Goal: Information Seeking & Learning: Learn about a topic

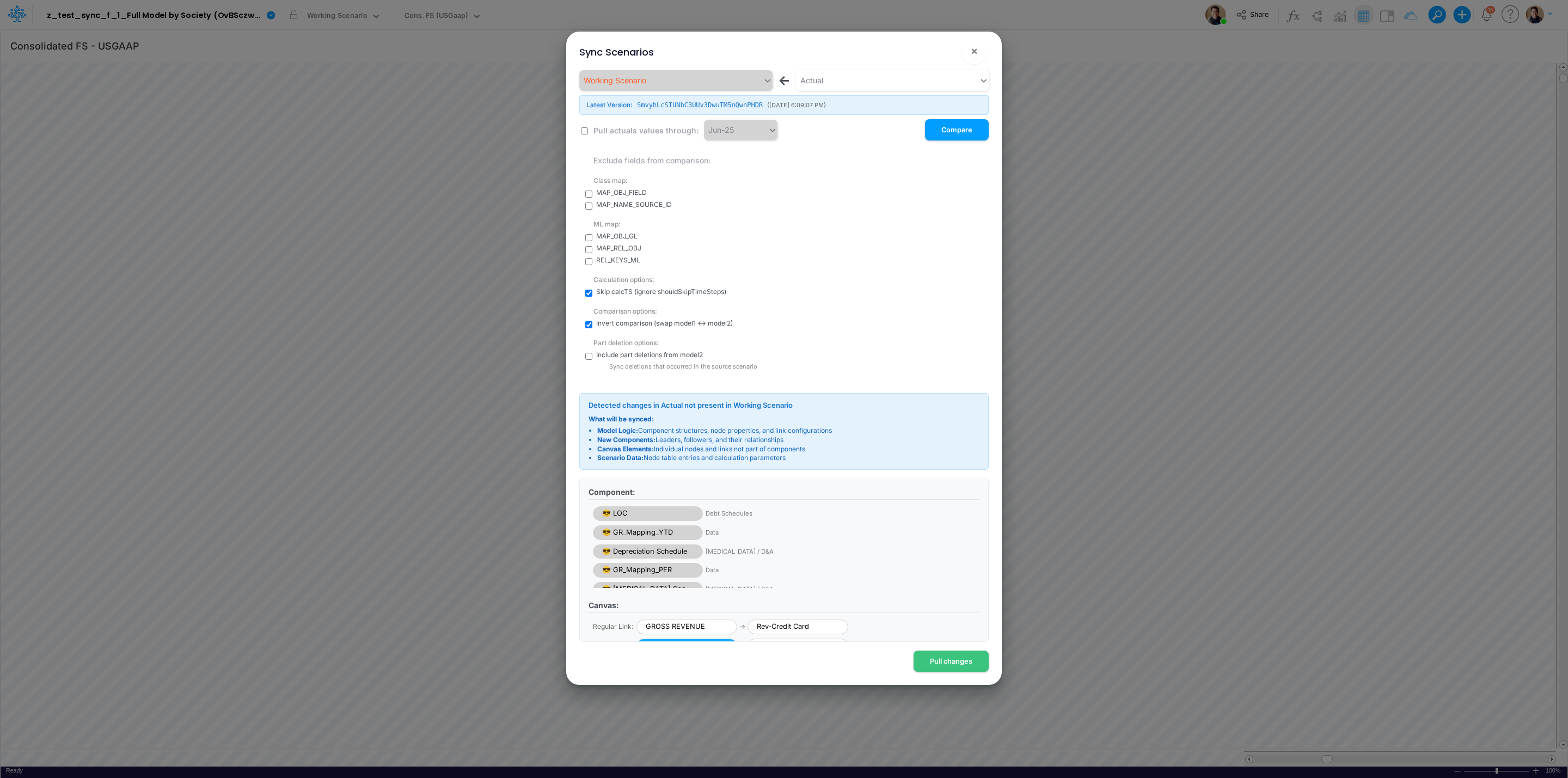
drag, startPoint x: 946, startPoint y: 133, endPoint x: 907, endPoint y: 226, distance: 100.8
click at [907, 226] on div "Working Scenario ← Actual Latest Version: SmvyhLcSIUNbC3UUv3DwuTM5nQwnPHDR ( [D…" at bounding box center [784, 220] width 410 height 301
click at [977, 48] on span "×" at bounding box center [975, 50] width 7 height 13
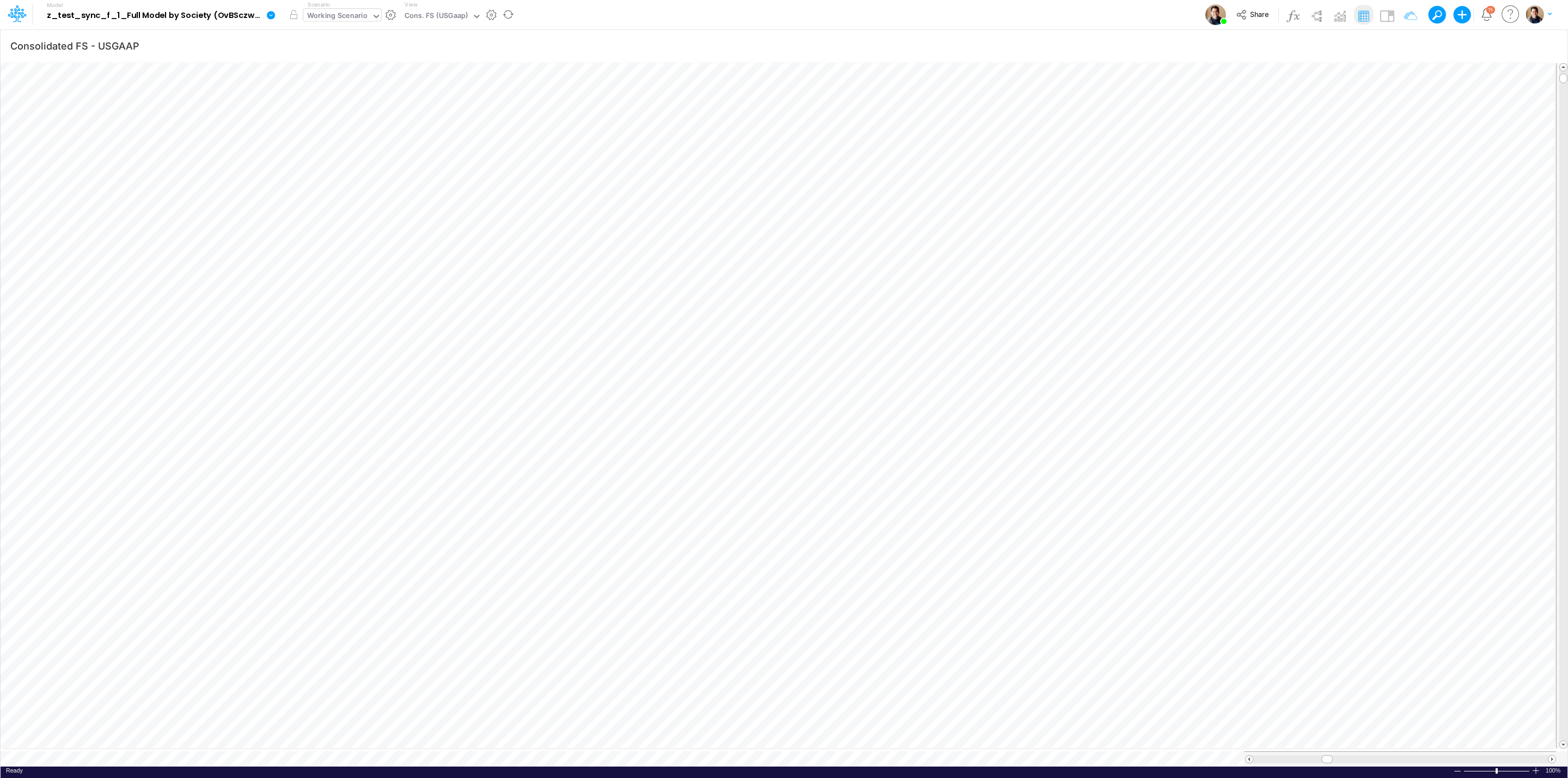
click at [353, 10] on div "Working Scenario" at bounding box center [337, 16] width 60 height 13
click at [880, 10] on div "Model z_test_sync_f_1_Full Model by Society (OvBSczwkOE1dC3Gv4ihg62qoa0CAHiSW) …" at bounding box center [784, 15] width 1411 height 29
click at [296, 10] on div "Actual" at bounding box center [298, 16] width 22 height 13
click at [307, 17] on div "Actual" at bounding box center [298, 16] width 22 height 13
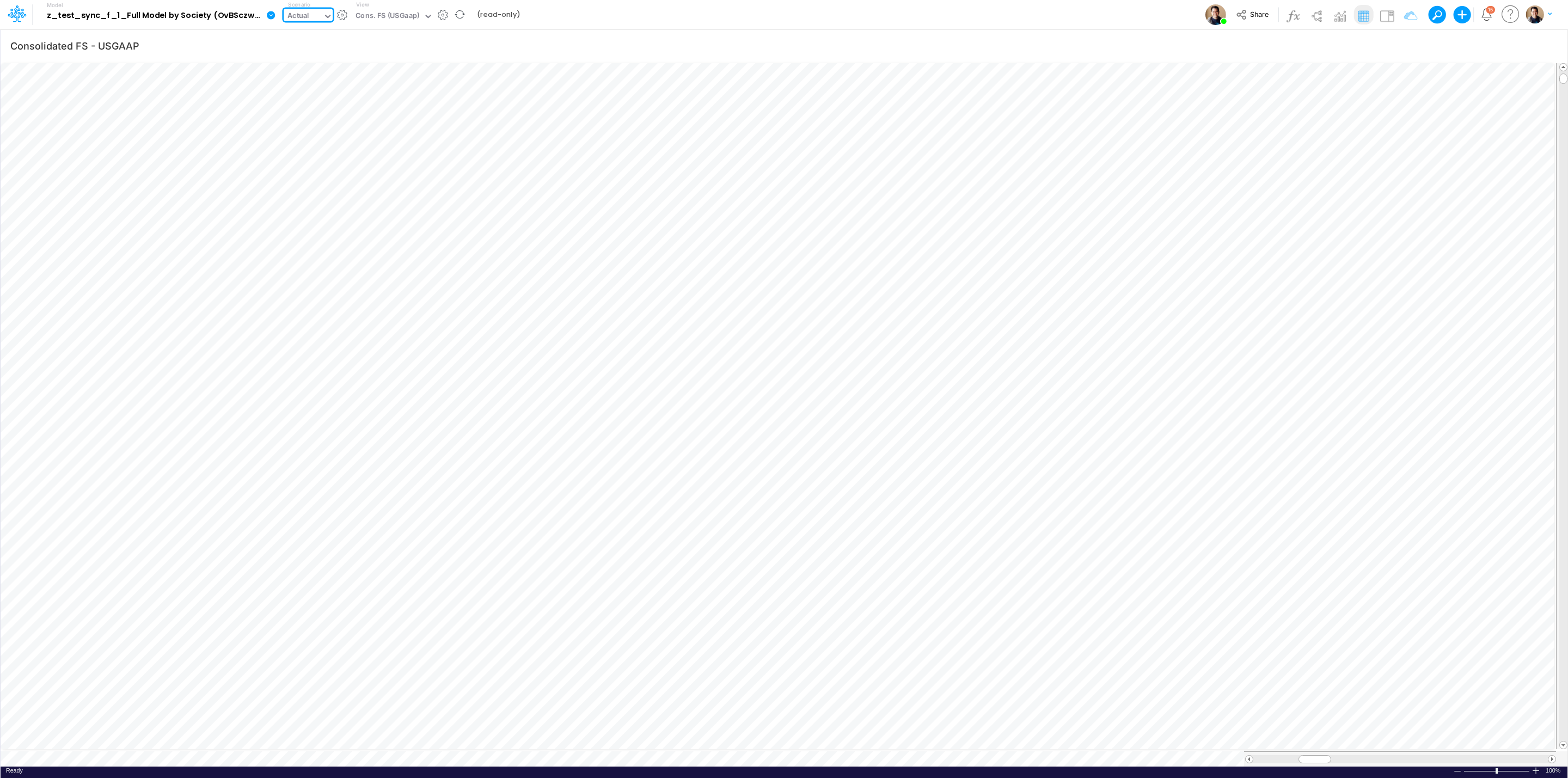
click at [307, 17] on div "Actual" at bounding box center [298, 16] width 22 height 13
click at [296, 15] on div "Actual" at bounding box center [298, 16] width 22 height 13
click at [318, 34] on div "Working Scenario" at bounding box center [320, 35] width 60 height 10
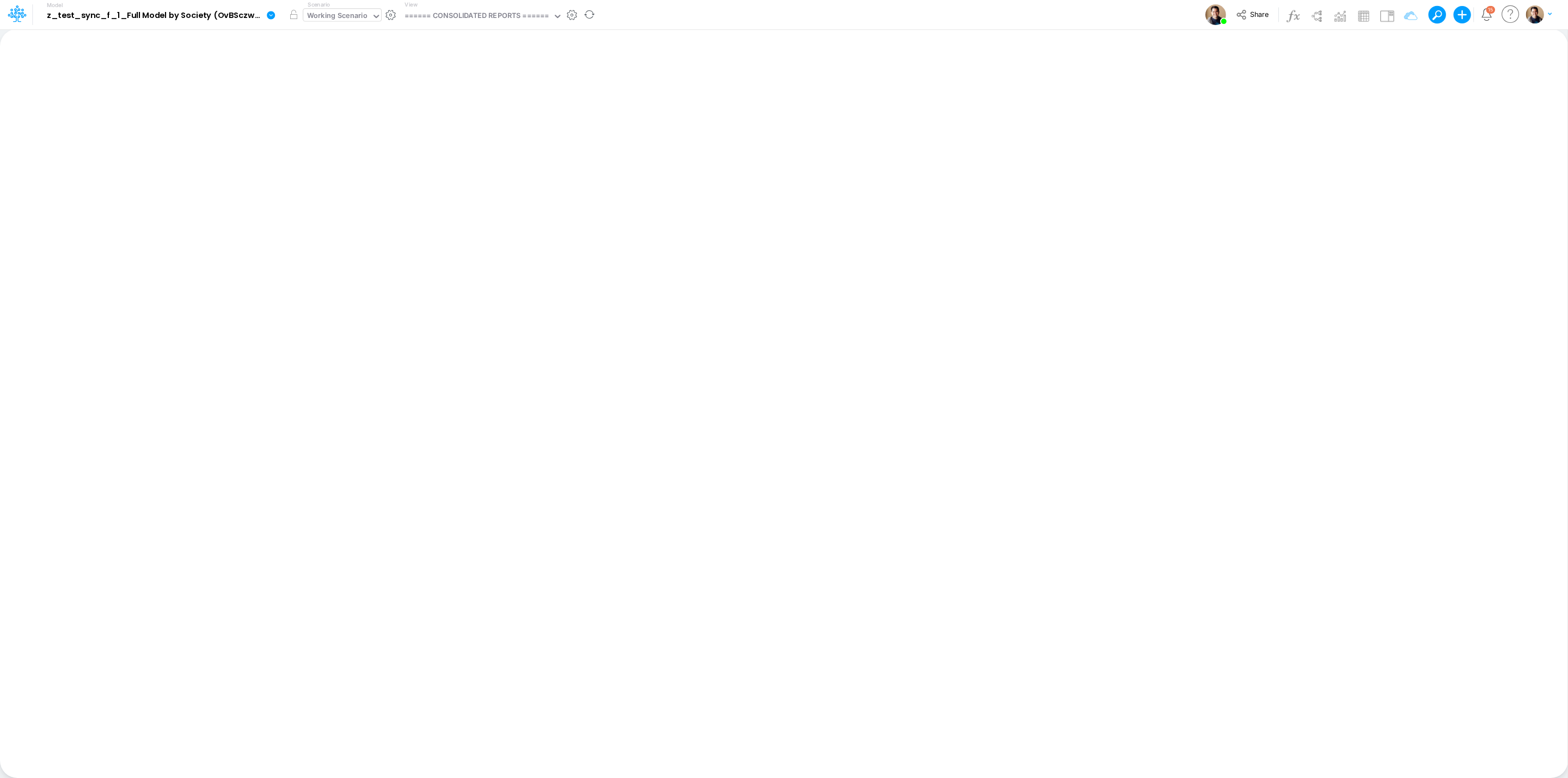
click at [362, 13] on div "Working Scenario" at bounding box center [337, 16] width 60 height 13
click at [359, 47] on div "Actual" at bounding box center [391, 54] width 176 height 18
click at [296, 15] on button "button" at bounding box center [293, 15] width 19 height 19
click at [337, 13] on div "Actual" at bounding box center [323, 16] width 39 height 16
click at [319, 15] on div "Actual" at bounding box center [318, 16] width 22 height 13
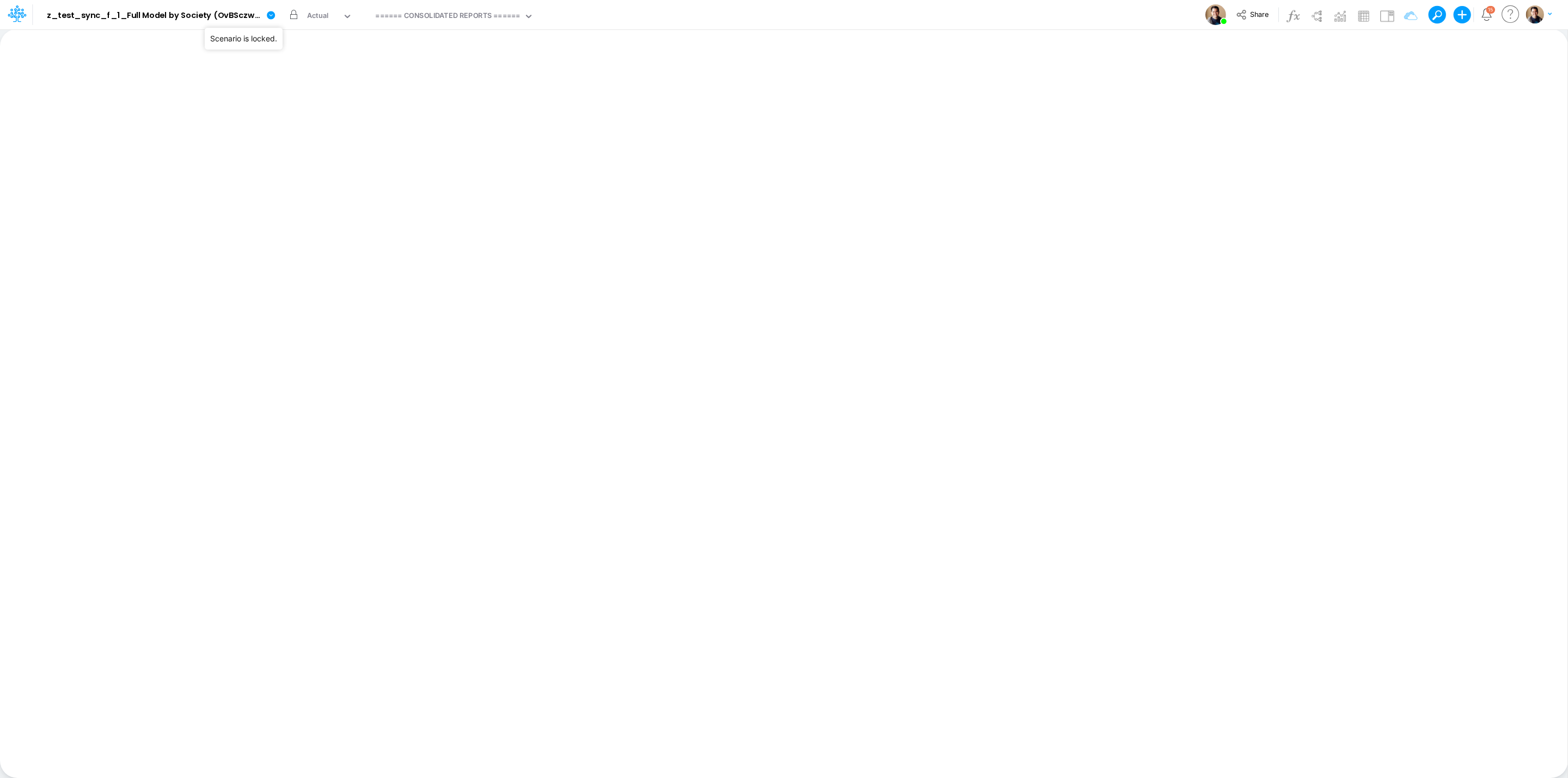
click at [292, 13] on button "button" at bounding box center [293, 15] width 19 height 19
click at [443, 10] on div "====== CONSOLIDATED REPORTS ======" at bounding box center [447, 16] width 145 height 13
click at [326, 18] on div "Actual" at bounding box center [318, 16] width 22 height 13
click at [335, 54] on div "Actual" at bounding box center [391, 54] width 164 height 10
click at [292, 12] on button "button" at bounding box center [293, 15] width 19 height 19
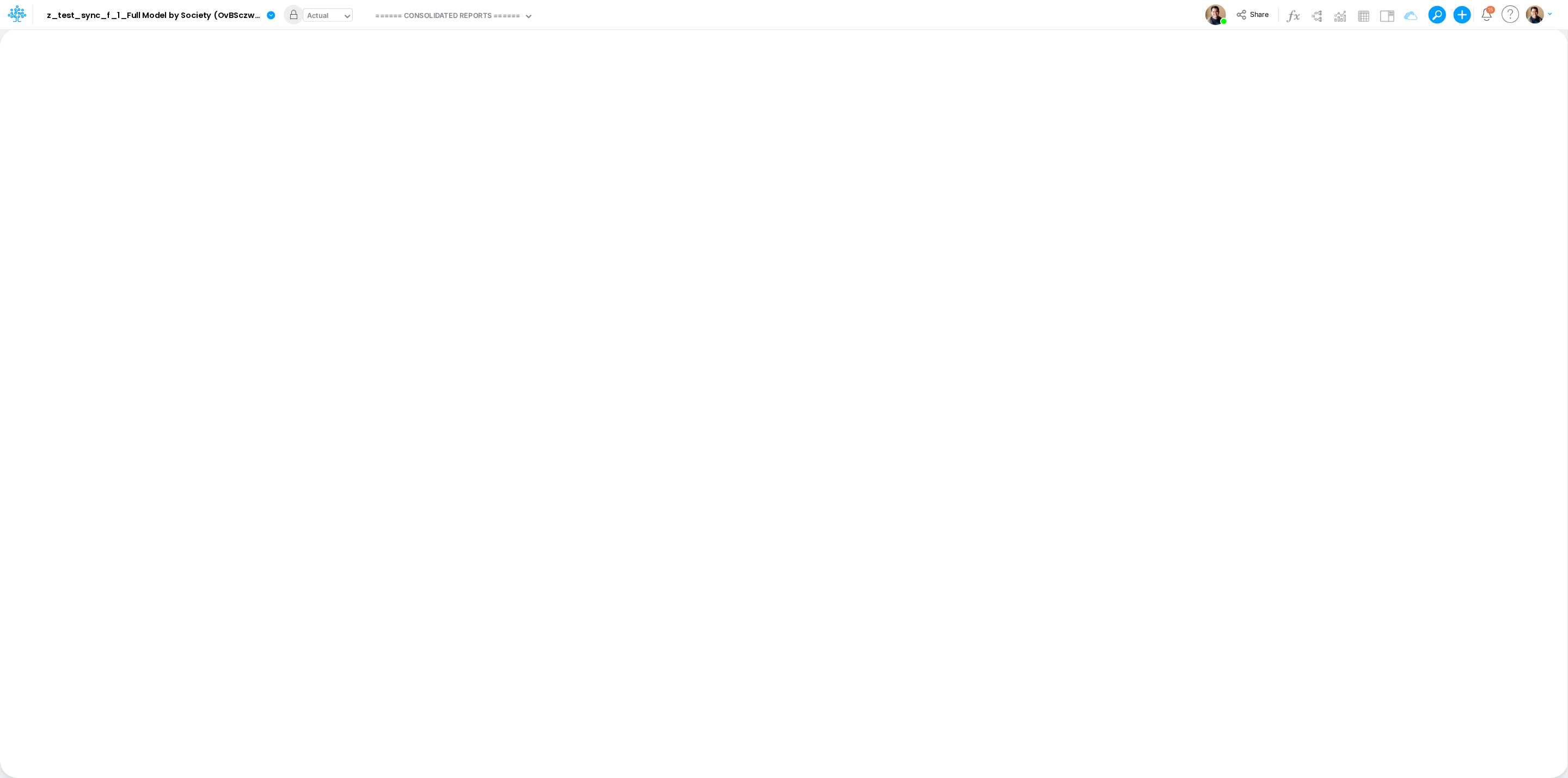
click at [334, 19] on div "Actual" at bounding box center [323, 16] width 39 height 16
click at [347, 39] on div "Working Scenario" at bounding box center [339, 35] width 60 height 10
